Goal: Transaction & Acquisition: Purchase product/service

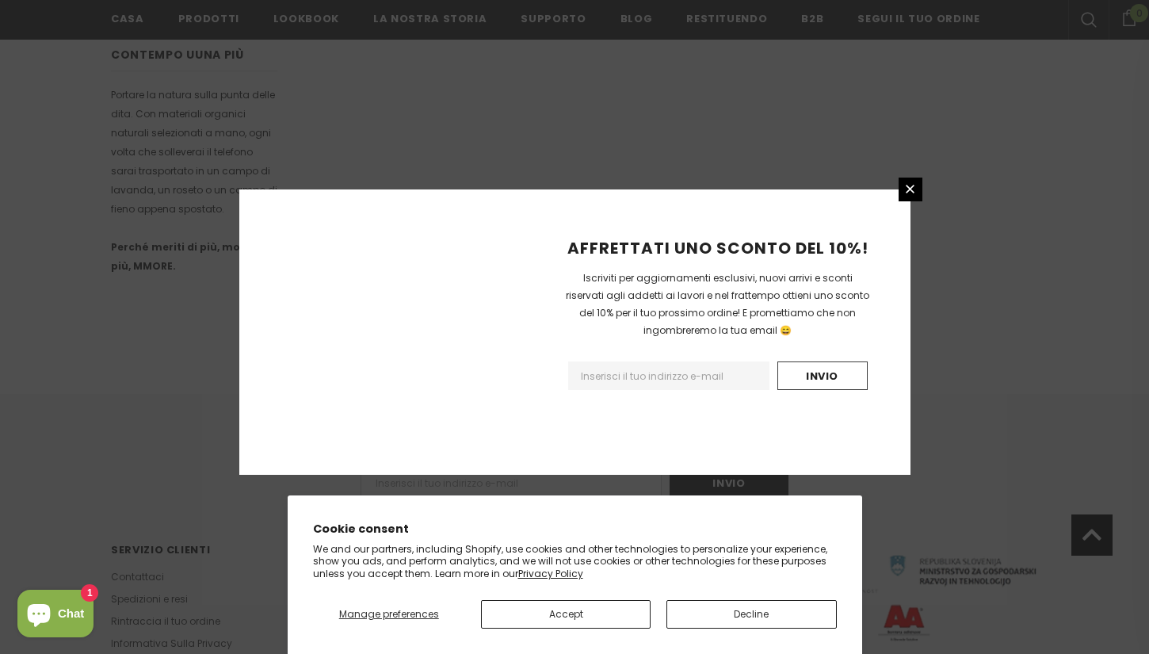
scroll to position [971, 0]
